Goal: Navigation & Orientation: Find specific page/section

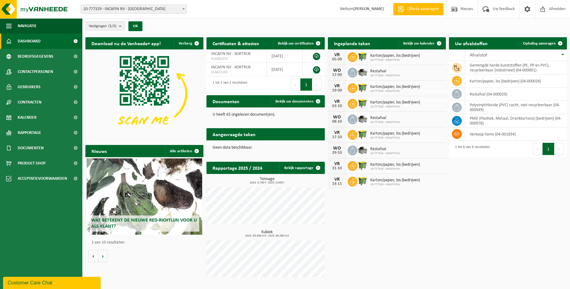
click at [292, 144] on span "Toon de aangevraagde taken" at bounding box center [289, 146] width 47 height 4
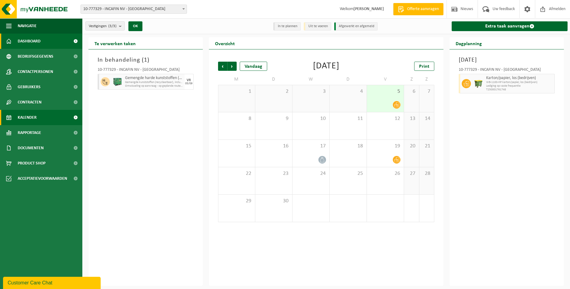
click at [47, 45] on link "Dashboard" at bounding box center [41, 41] width 82 height 15
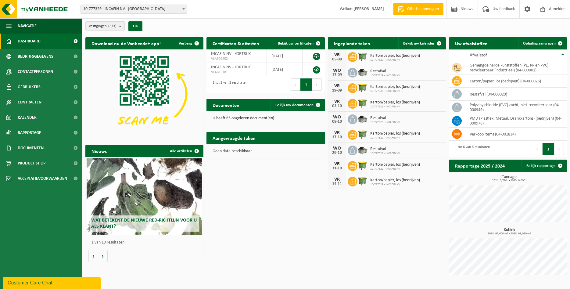
click at [342, 213] on div "Download nu de Vanheede+ app! Verberg Certificaten & attesten Bekijk uw certifi…" at bounding box center [326, 157] width 485 height 247
click at [555, 13] on span "Afmelden" at bounding box center [558, 9] width 20 height 18
